Goal: Task Accomplishment & Management: Use online tool/utility

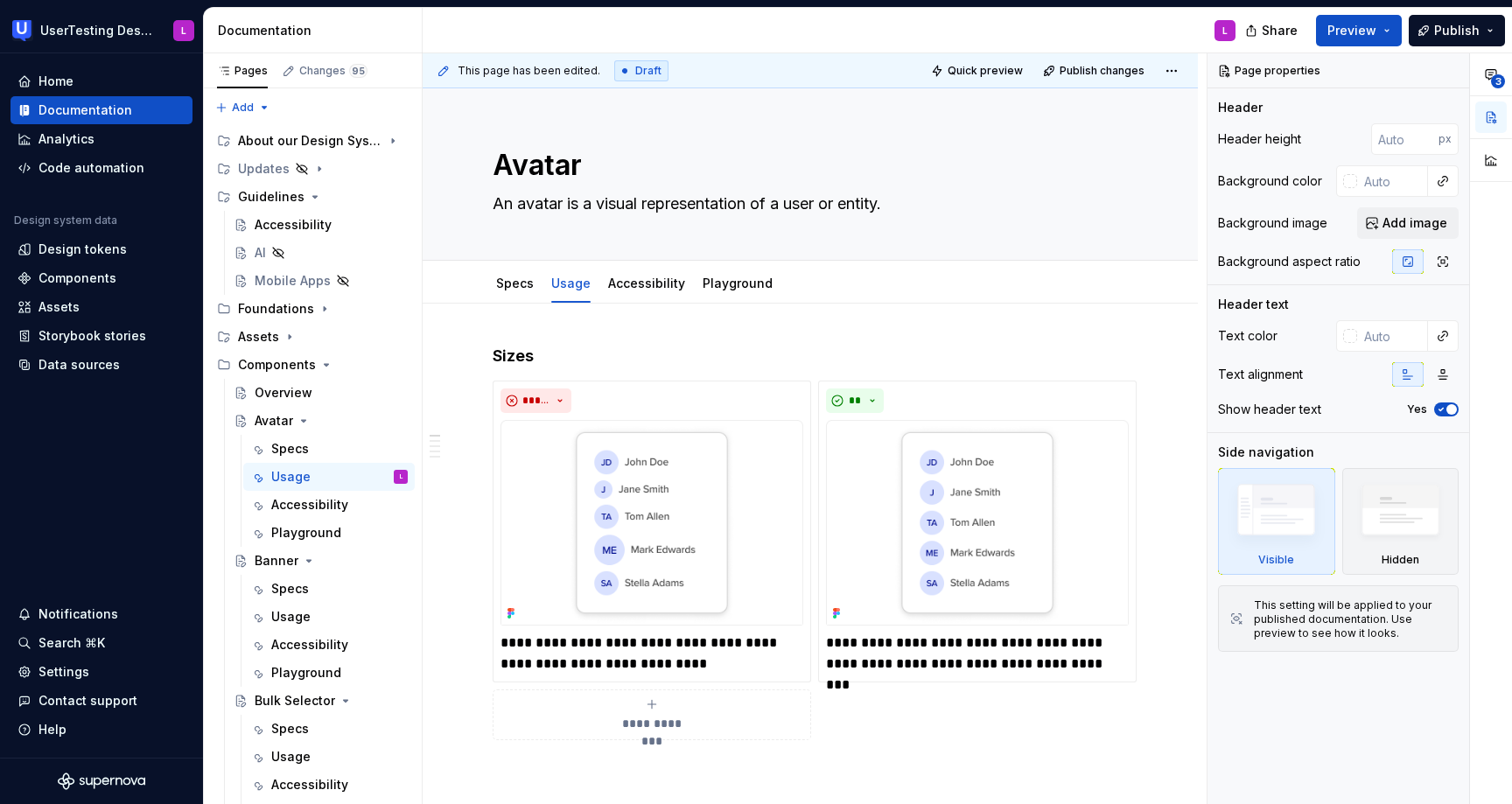
scroll to position [303, 0]
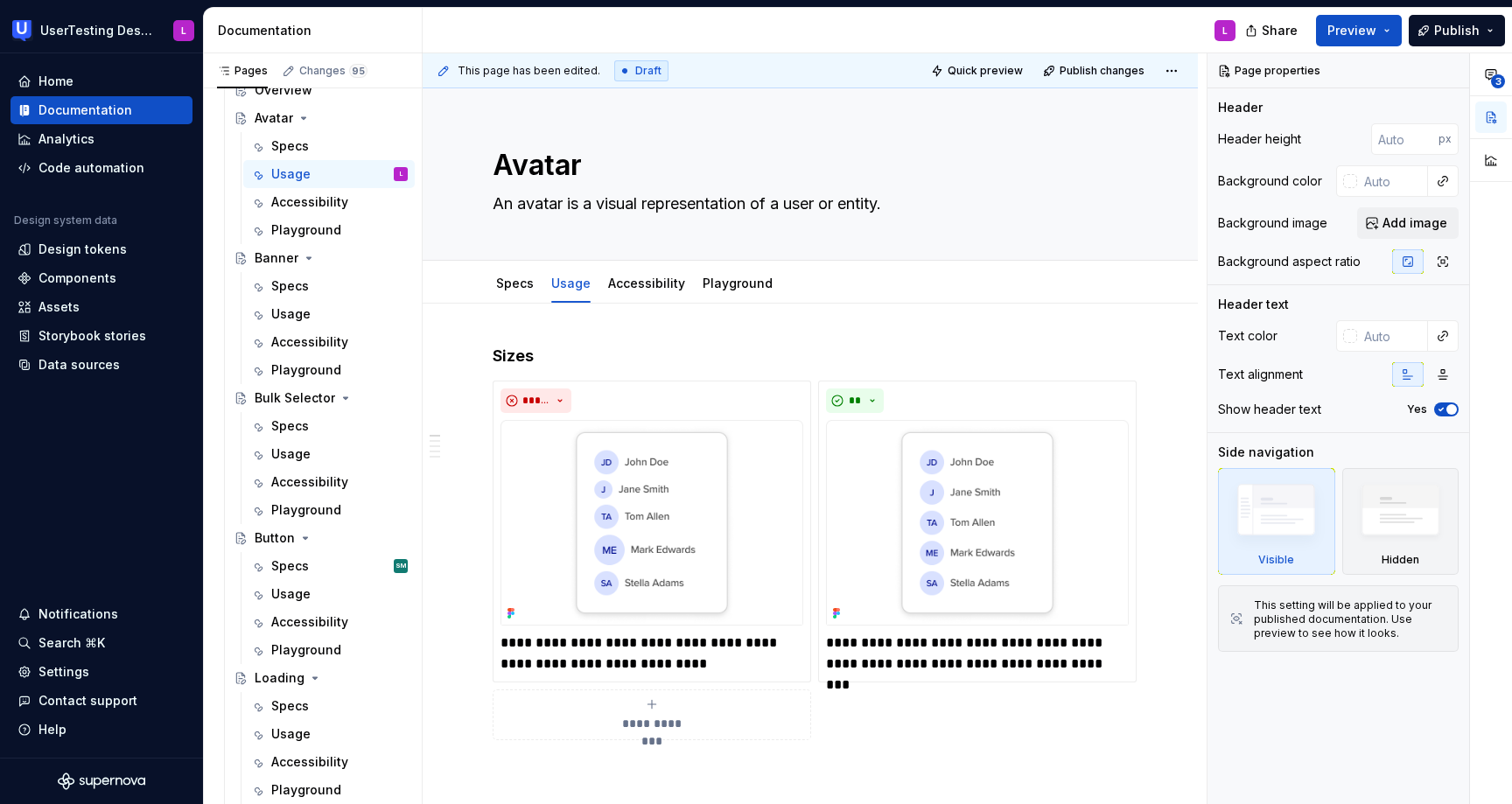
type textarea "*"
